Goal: Information Seeking & Learning: Find specific fact

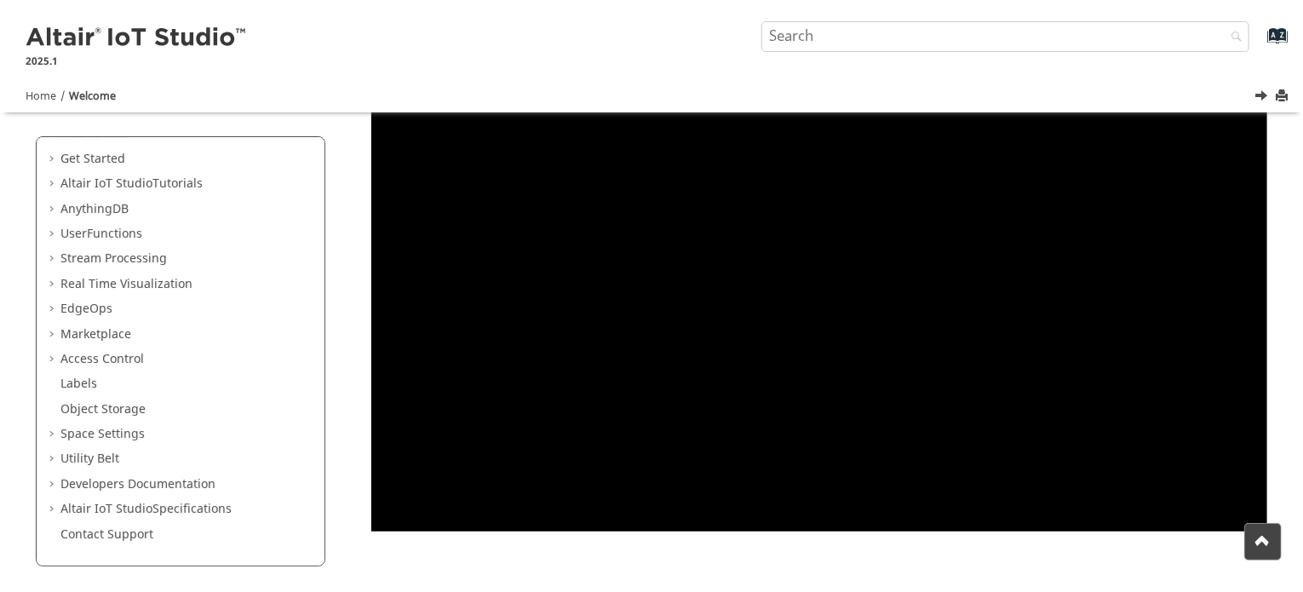
scroll to position [428, 0]
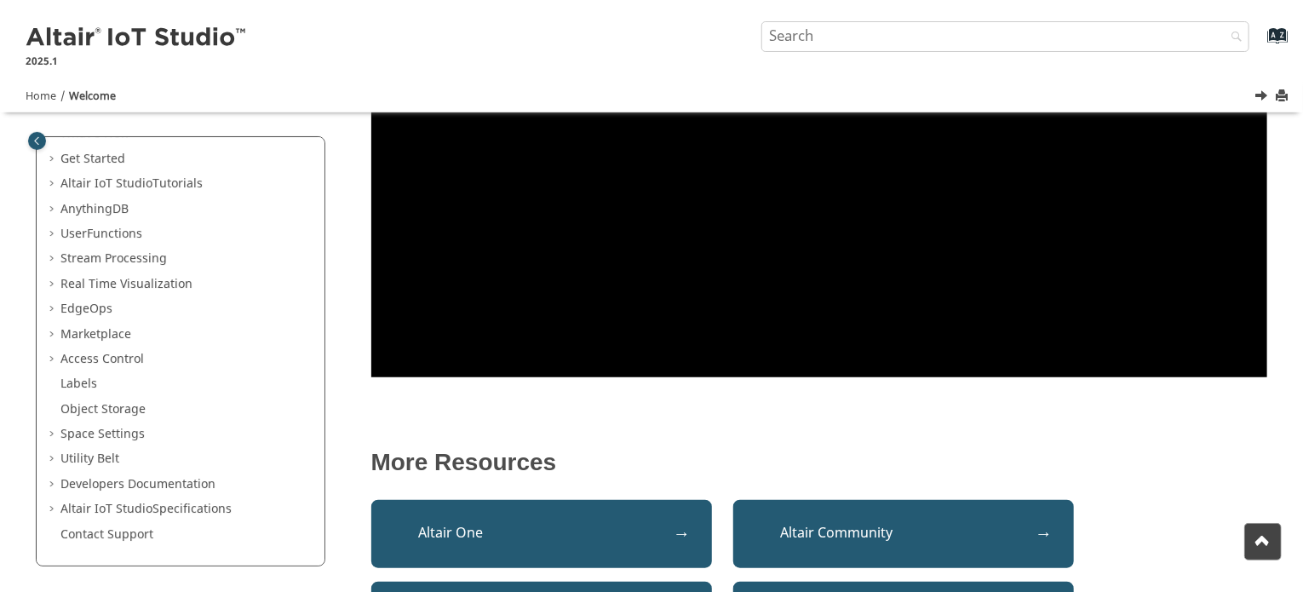
click at [48, 432] on span "Table of Contents" at bounding box center [54, 434] width 14 height 17
click at [890, 39] on input "Search query" at bounding box center [1005, 36] width 489 height 31
type input "timezone"
click at [1208, 21] on button "Search" at bounding box center [1232, 37] width 48 height 33
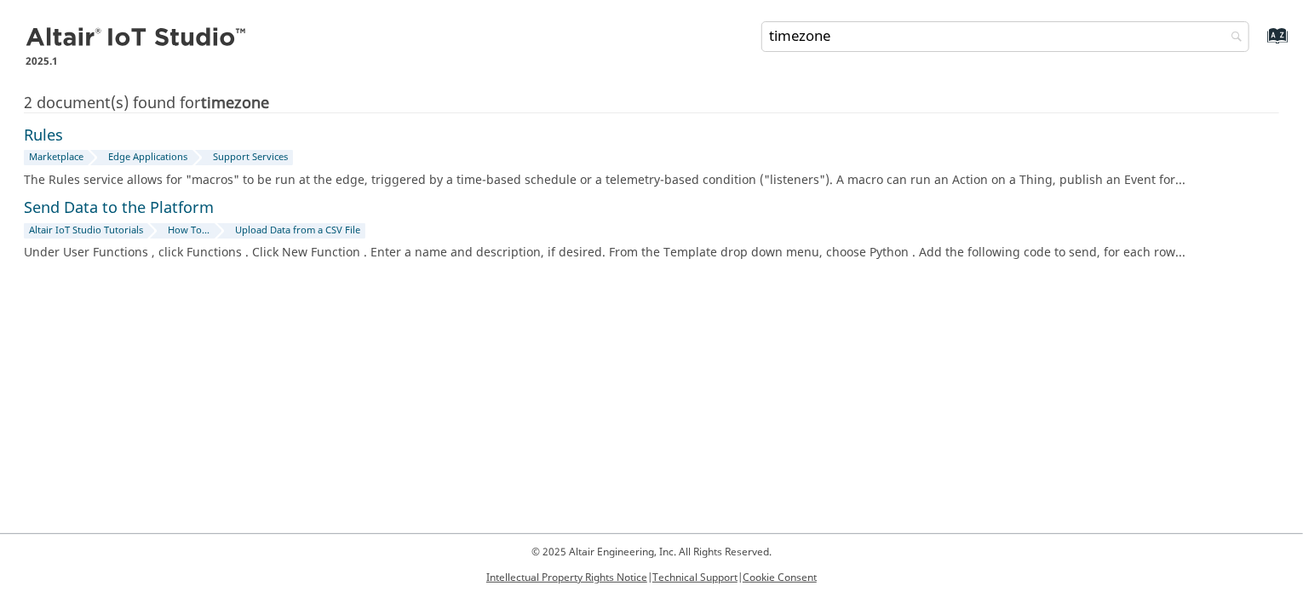
click at [975, 40] on input "timezone" at bounding box center [1005, 36] width 489 height 31
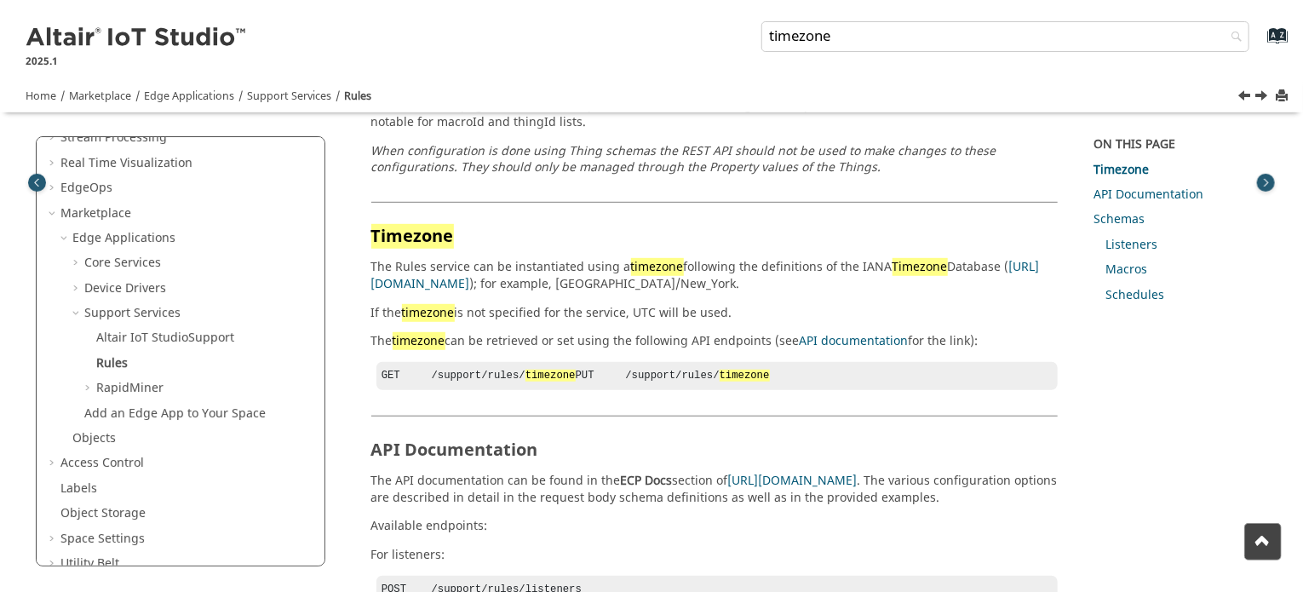
scroll to position [424, 0]
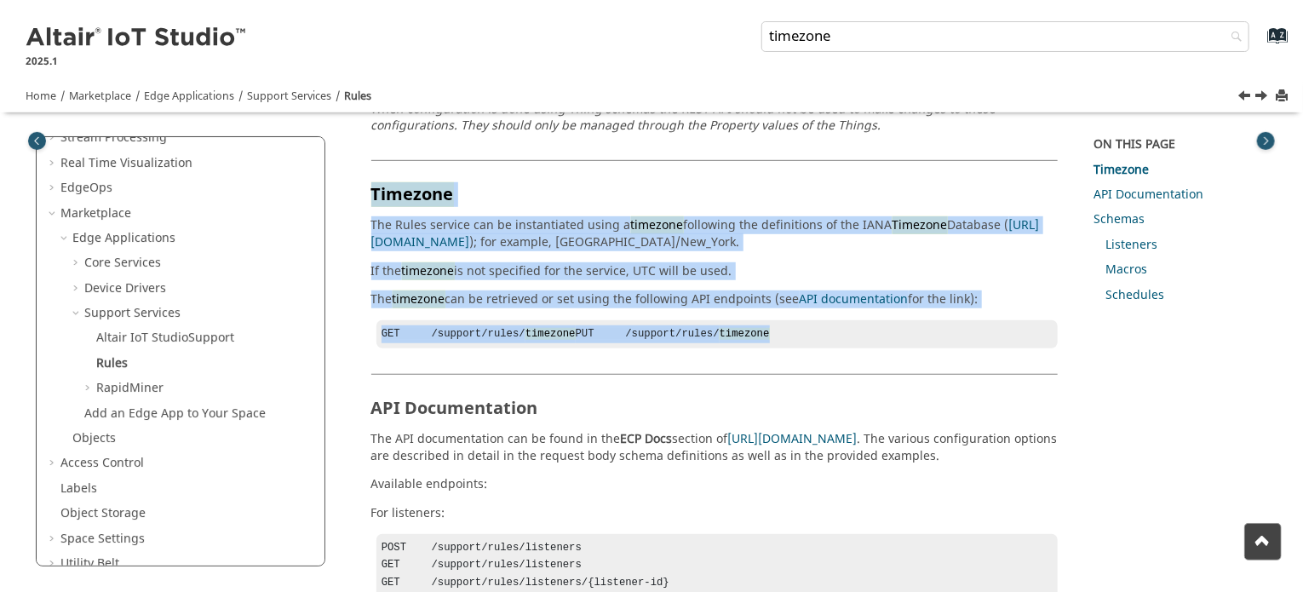
drag, startPoint x: 373, startPoint y: 175, endPoint x: 716, endPoint y: 347, distance: 383.9
click at [716, 347] on div "The Rules service allows for "macros" to be run at the edge, triggered by a tim…" at bounding box center [714, 335] width 687 height 1122
copy section "Timezone The Rules service can be instantiated using a timezone following the d…"
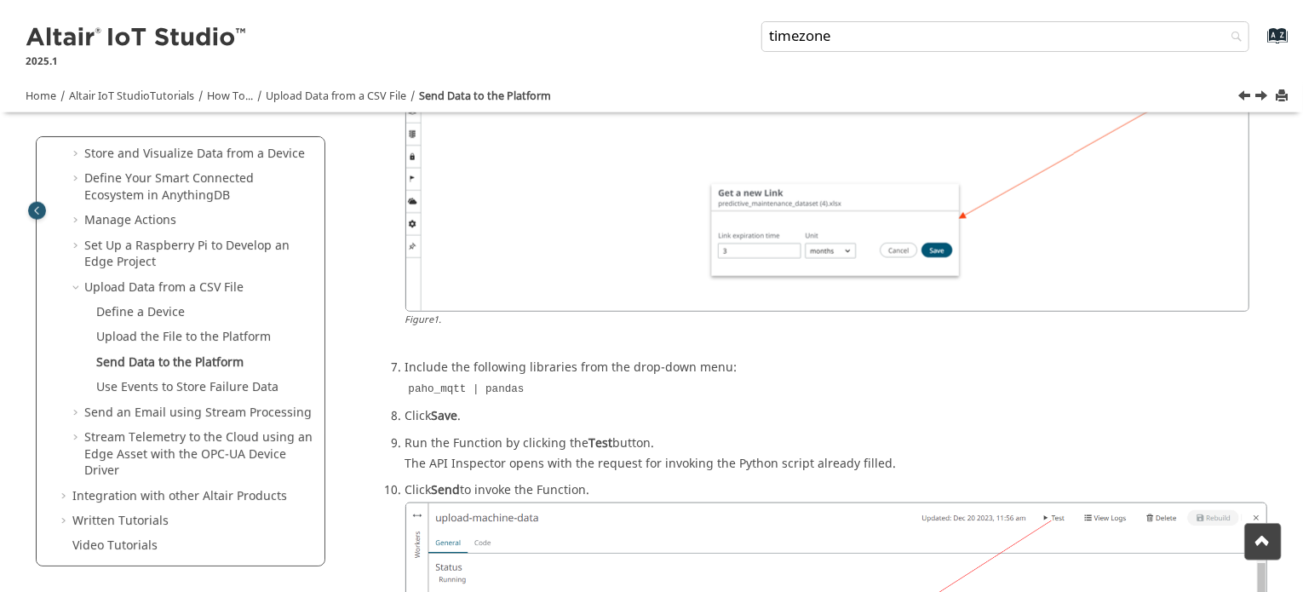
scroll to position [1022, 0]
